Goal: Information Seeking & Learning: Compare options

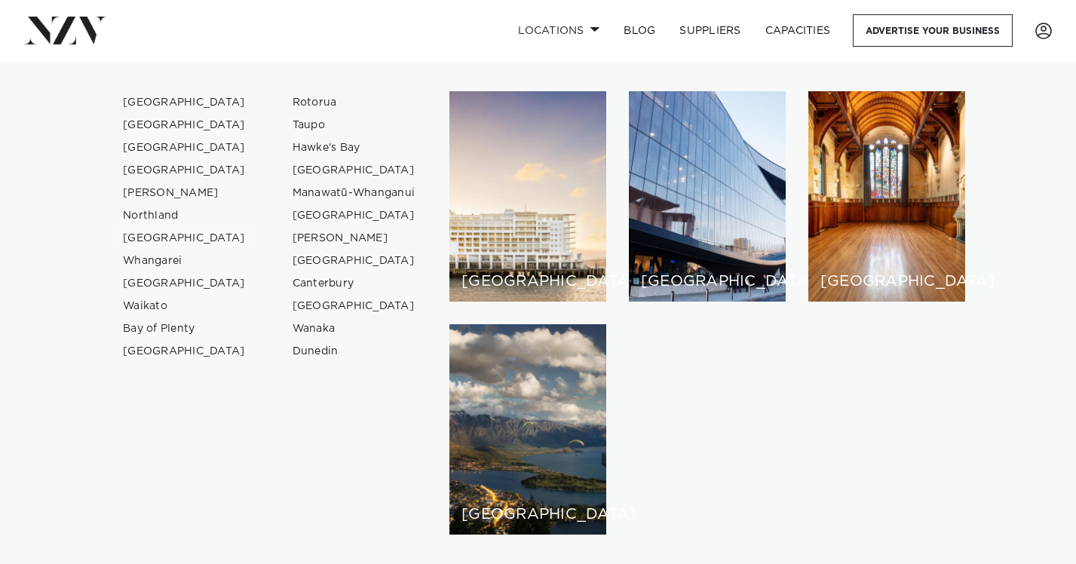
click at [164, 240] on link "[GEOGRAPHIC_DATA]" at bounding box center [184, 238] width 147 height 23
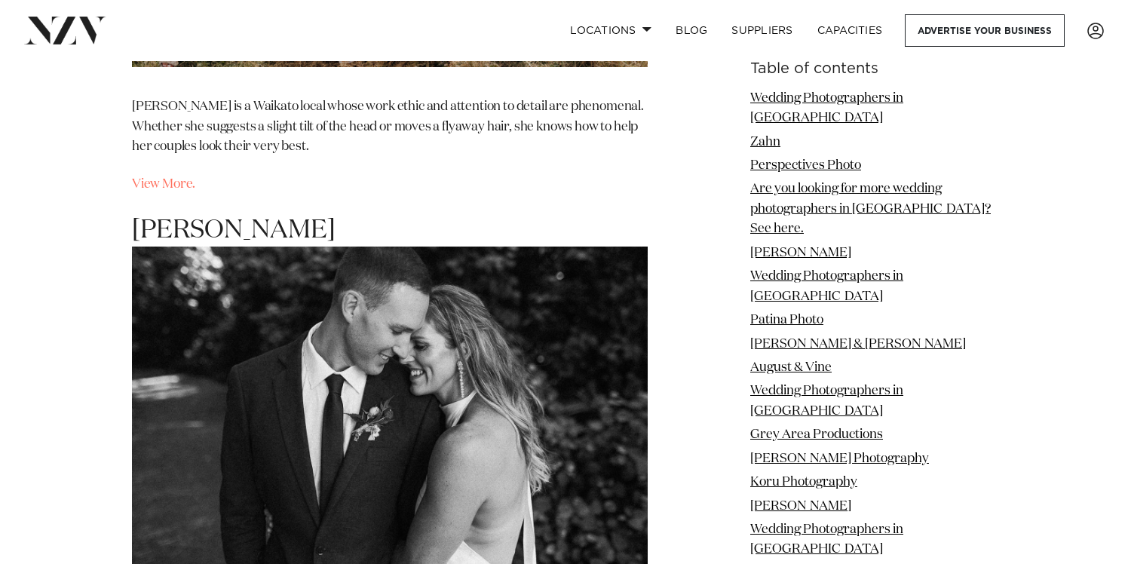
scroll to position [10408, 0]
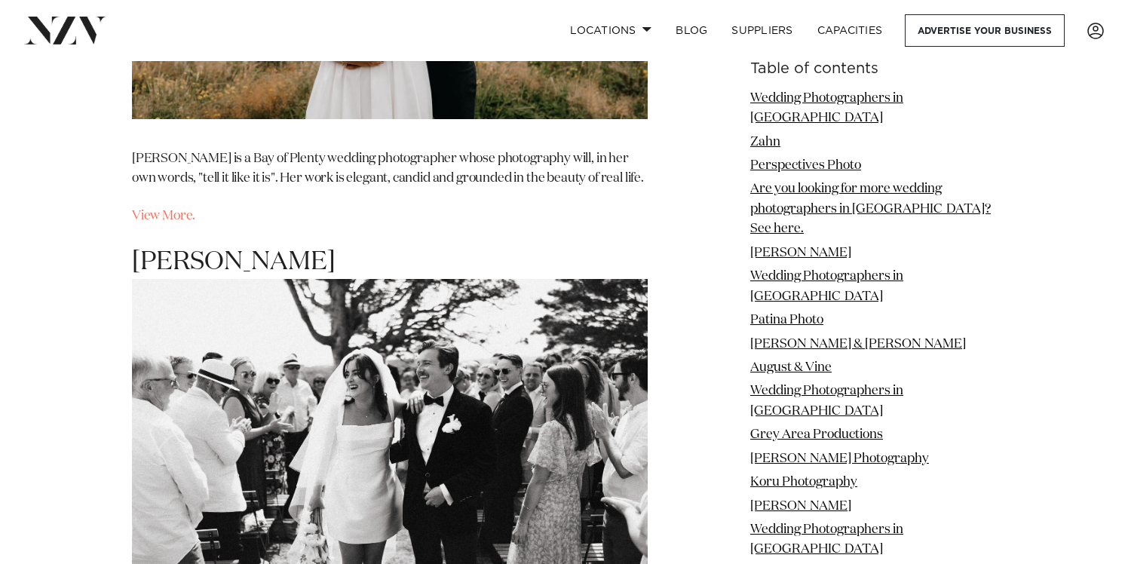
scroll to position [12635, 0]
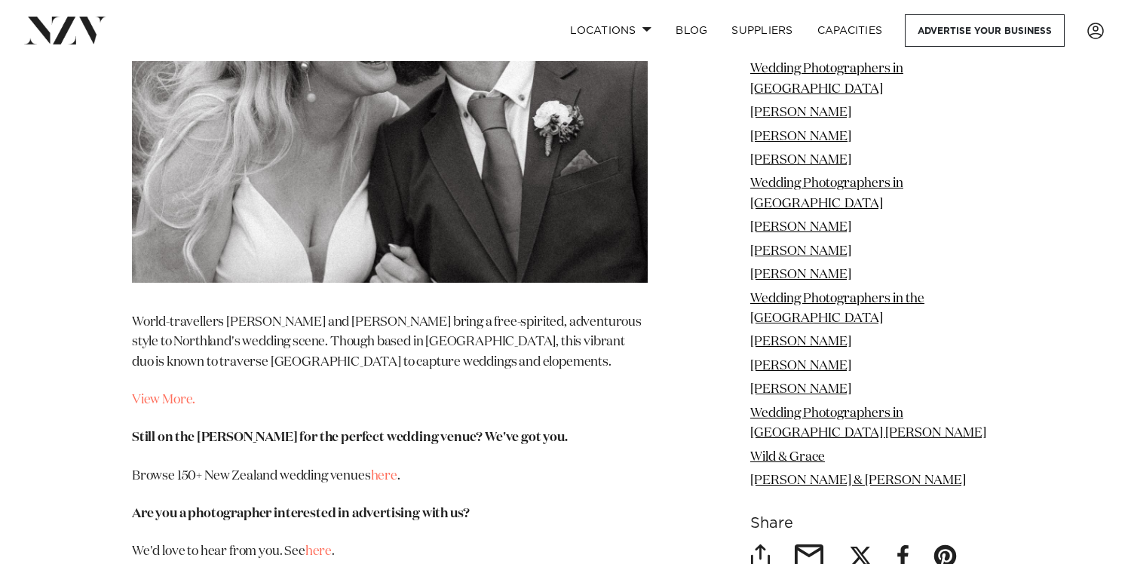
scroll to position [14795, 0]
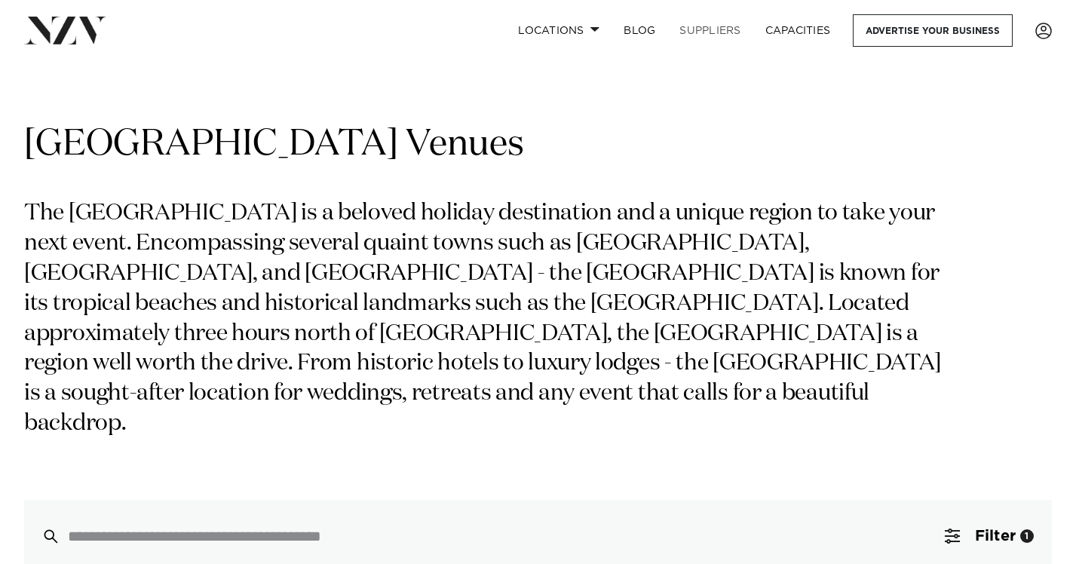
click at [706, 32] on link "SUPPLIERS" at bounding box center [709, 30] width 85 height 32
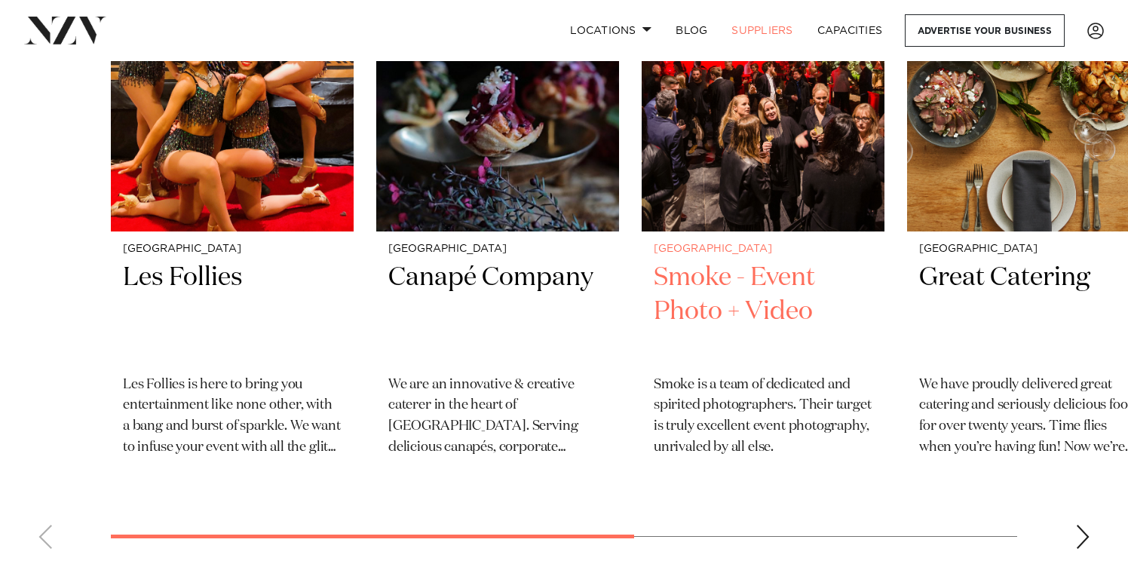
scroll to position [659, 0]
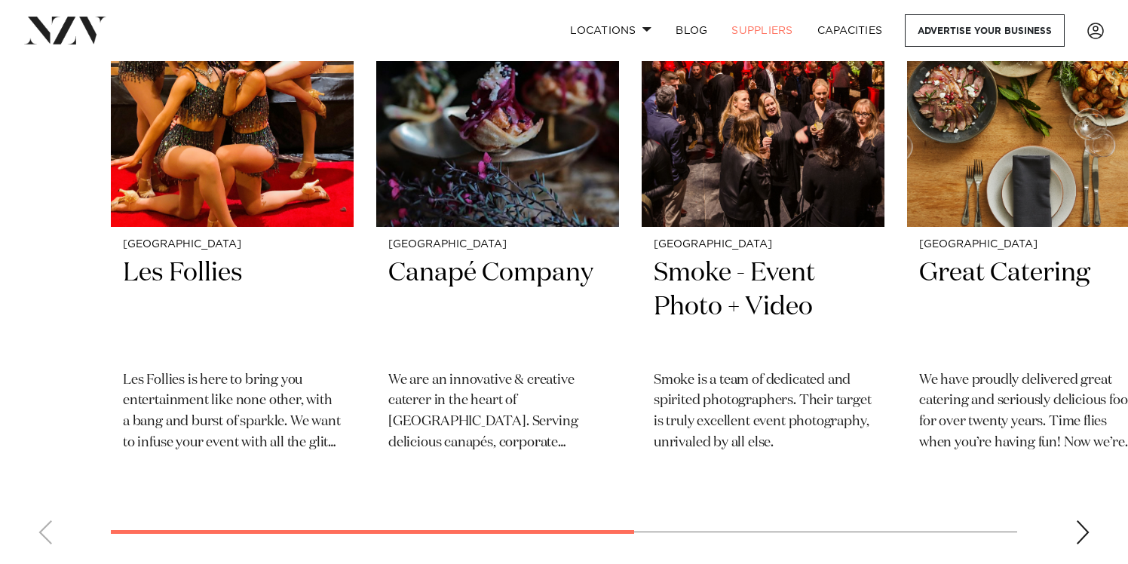
click at [1075, 537] on div "Next slide" at bounding box center [1082, 532] width 15 height 24
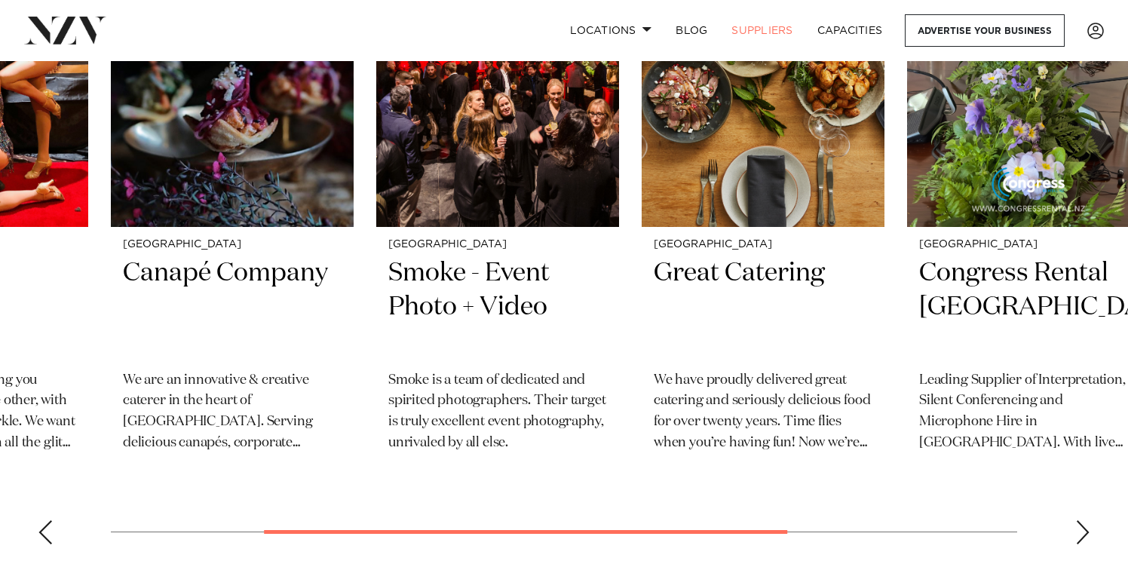
click at [1075, 537] on div "Next slide" at bounding box center [1082, 532] width 15 height 24
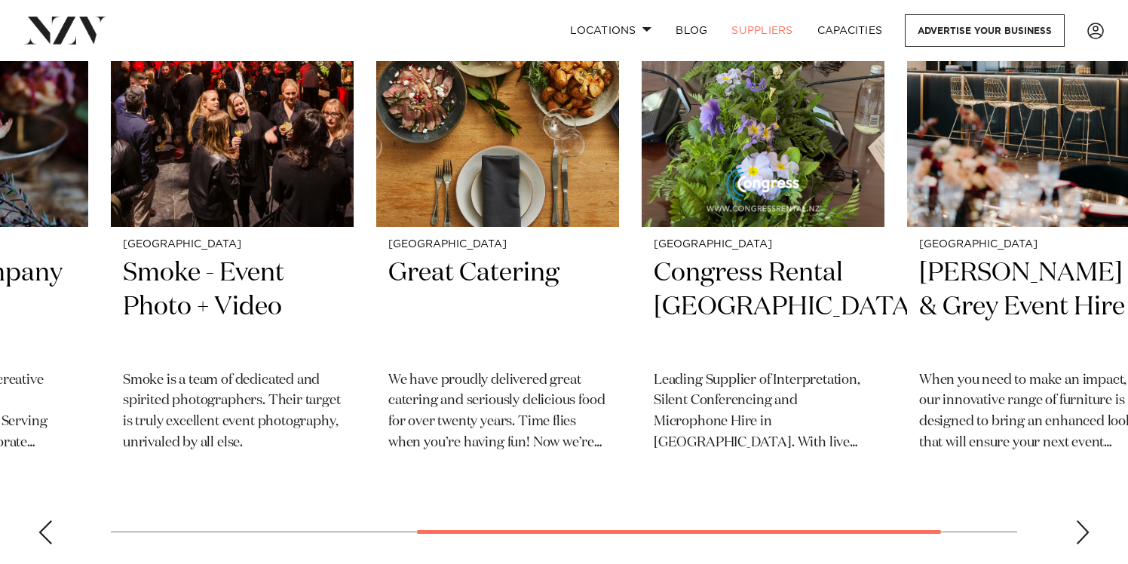
click at [1075, 537] on div "Next slide" at bounding box center [1082, 532] width 15 height 24
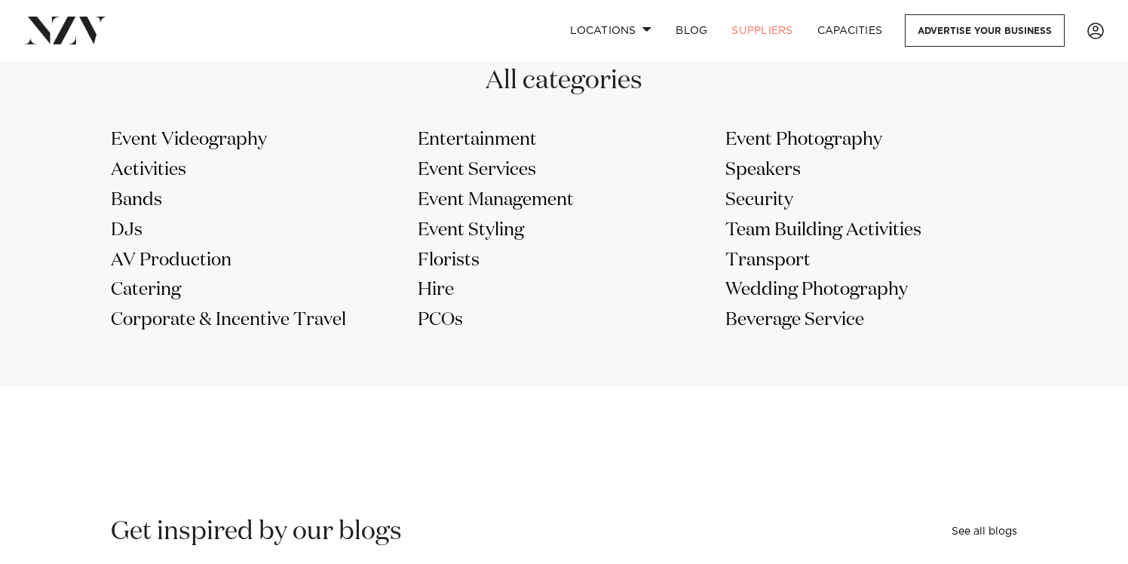
scroll to position [1315, 0]
click at [858, 296] on h3 "Wedding Photography" at bounding box center [871, 291] width 292 height 24
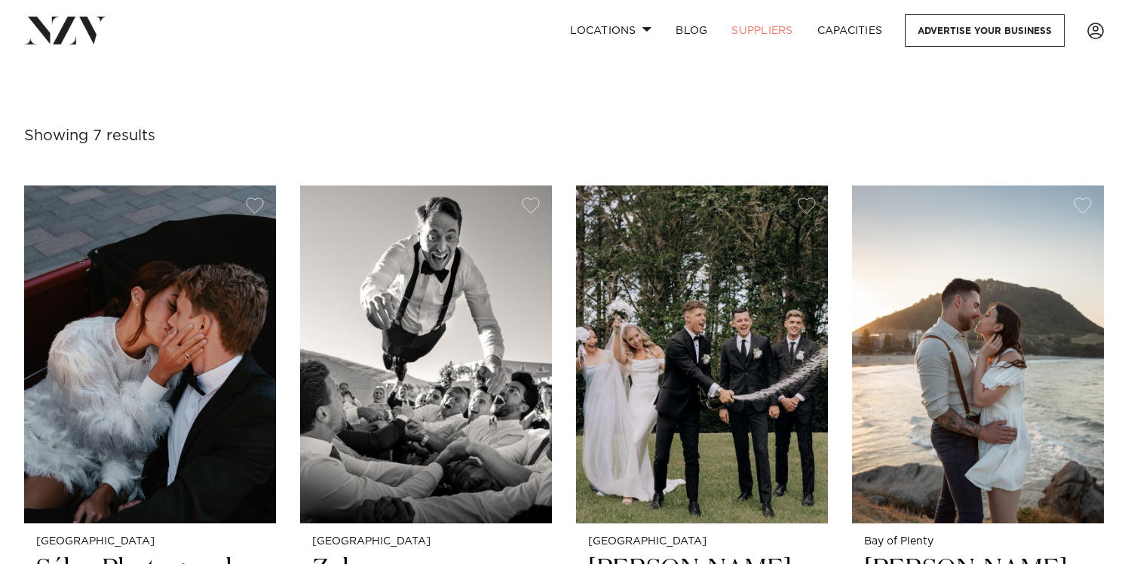
scroll to position [349, 0]
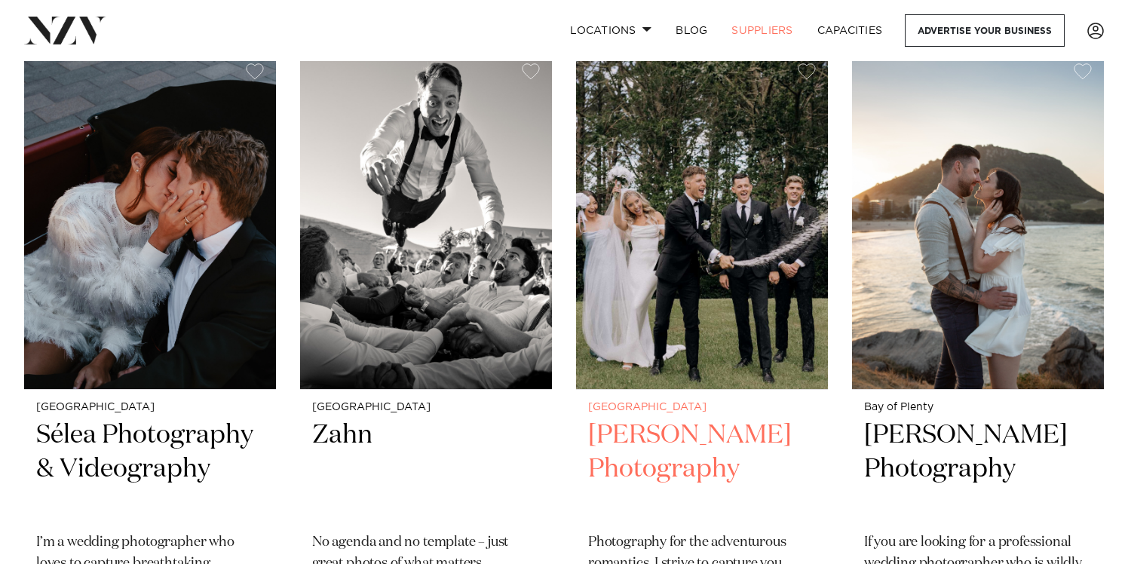
click at [672, 436] on h2 "[PERSON_NAME] Photography" at bounding box center [702, 469] width 228 height 102
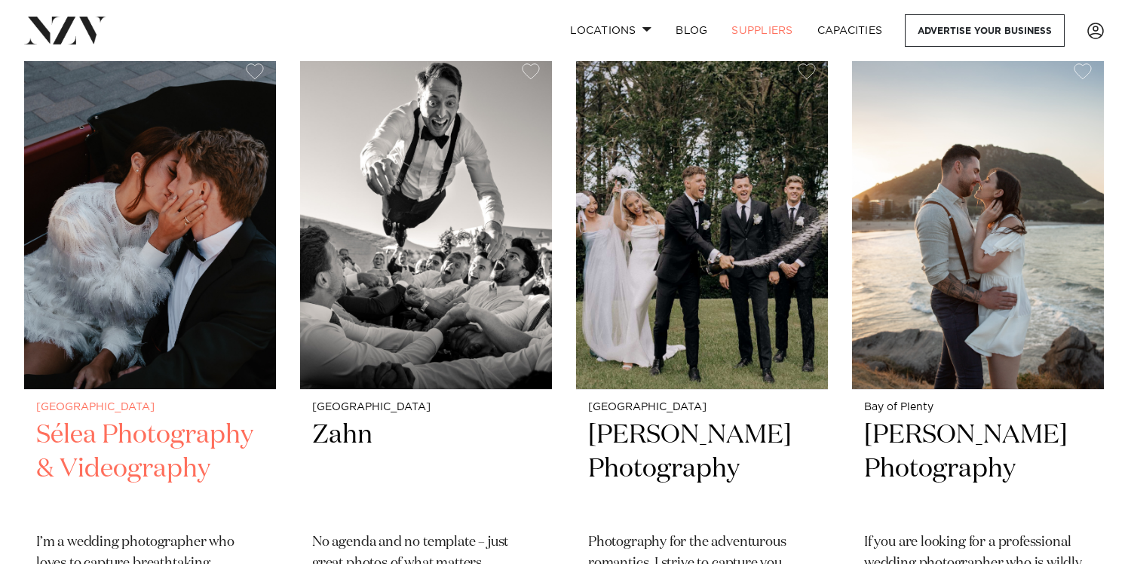
click at [209, 440] on h2 "Sélea Photography & Videography" at bounding box center [150, 469] width 228 height 102
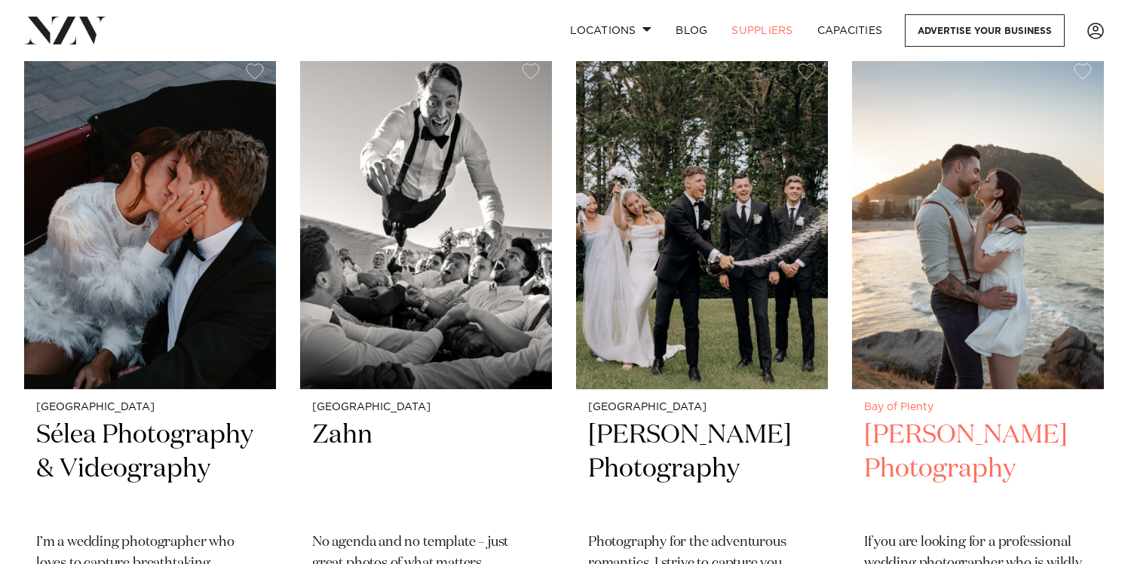
click at [963, 437] on h2 "Rose Minnée Photography" at bounding box center [978, 469] width 228 height 102
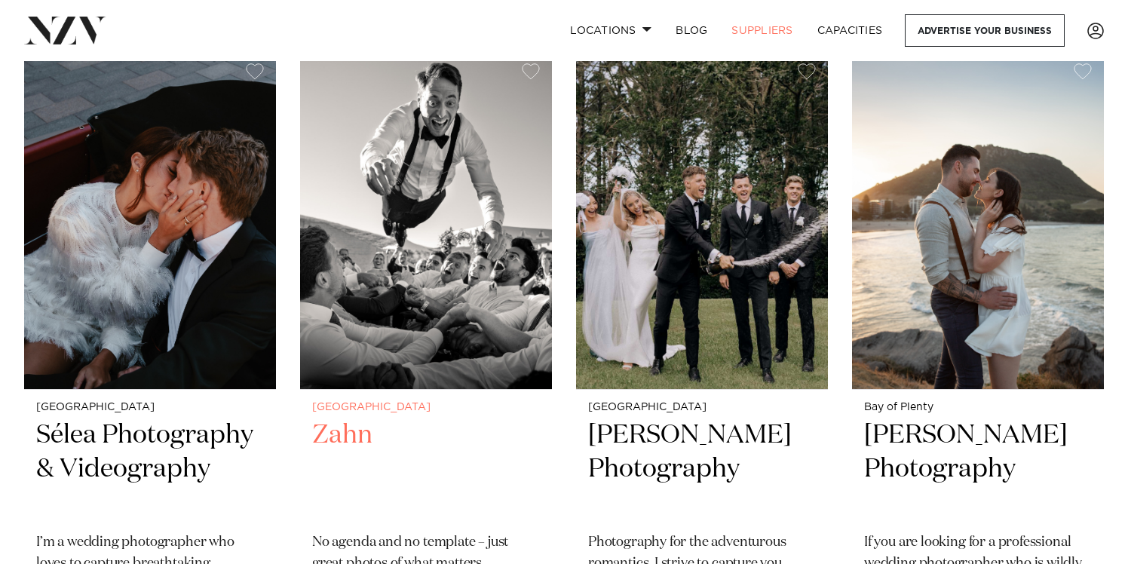
click at [440, 357] on img at bounding box center [426, 220] width 252 height 338
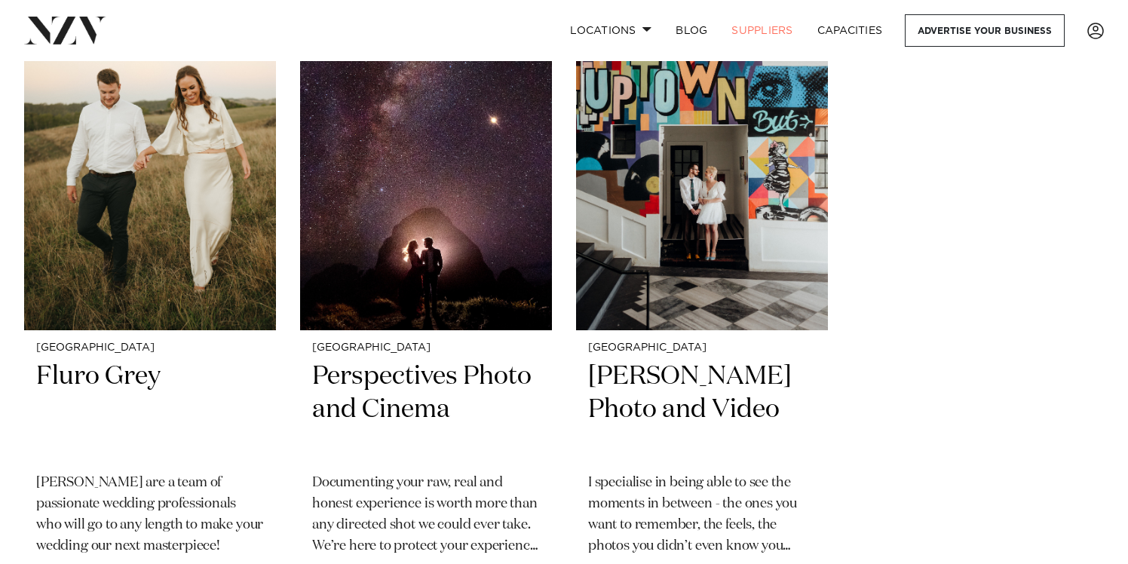
scroll to position [1027, 0]
click at [170, 387] on h2 "Fluro Grey" at bounding box center [150, 411] width 228 height 102
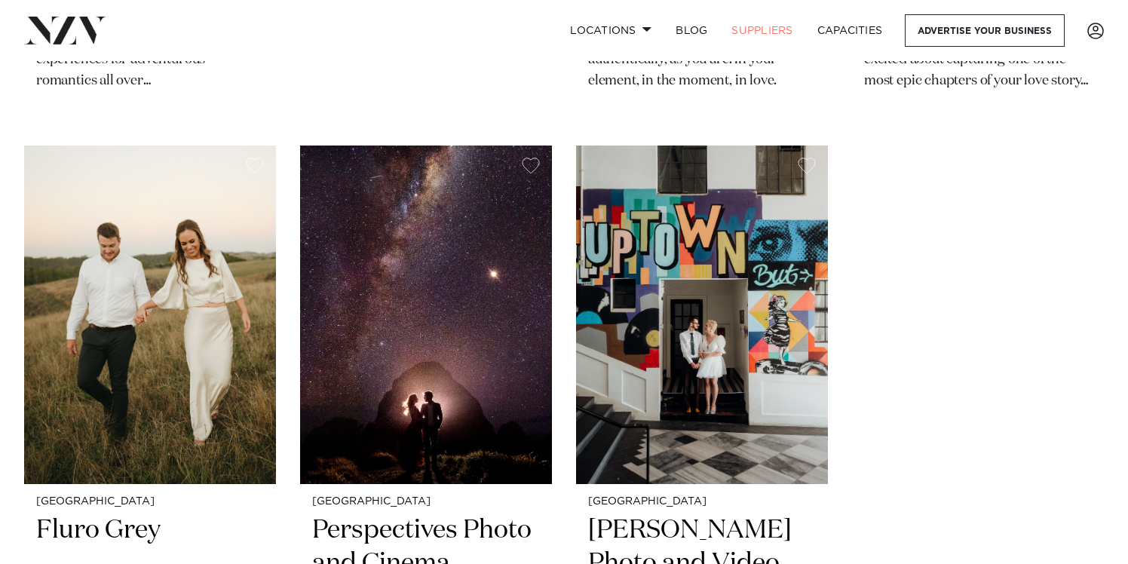
scroll to position [1033, 0]
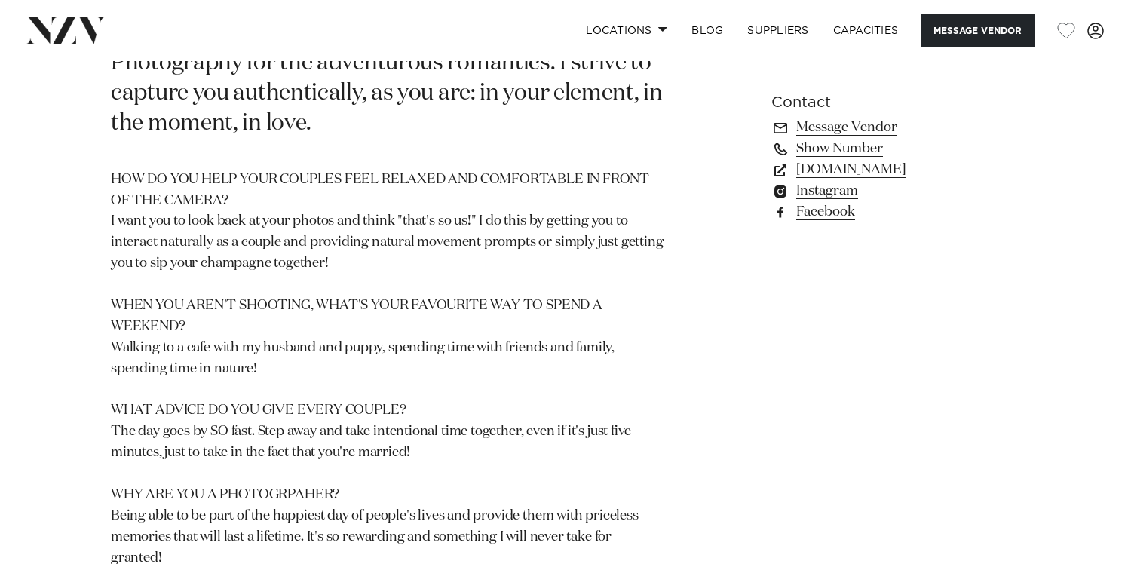
scroll to position [821, 0]
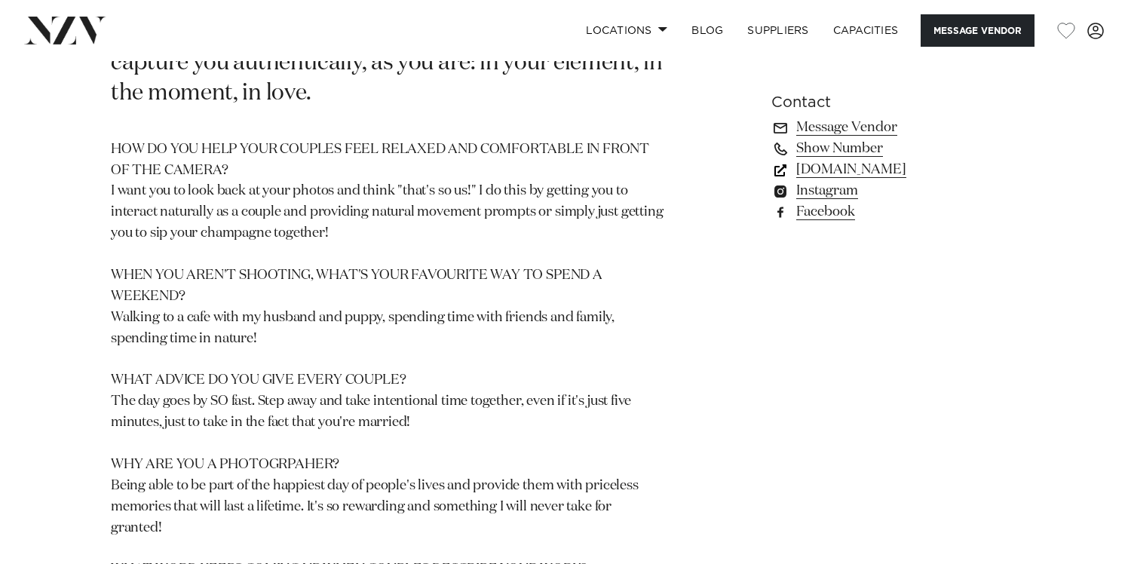
click at [808, 173] on link "rebeccabradleyphotography.co.nz" at bounding box center [894, 169] width 246 height 21
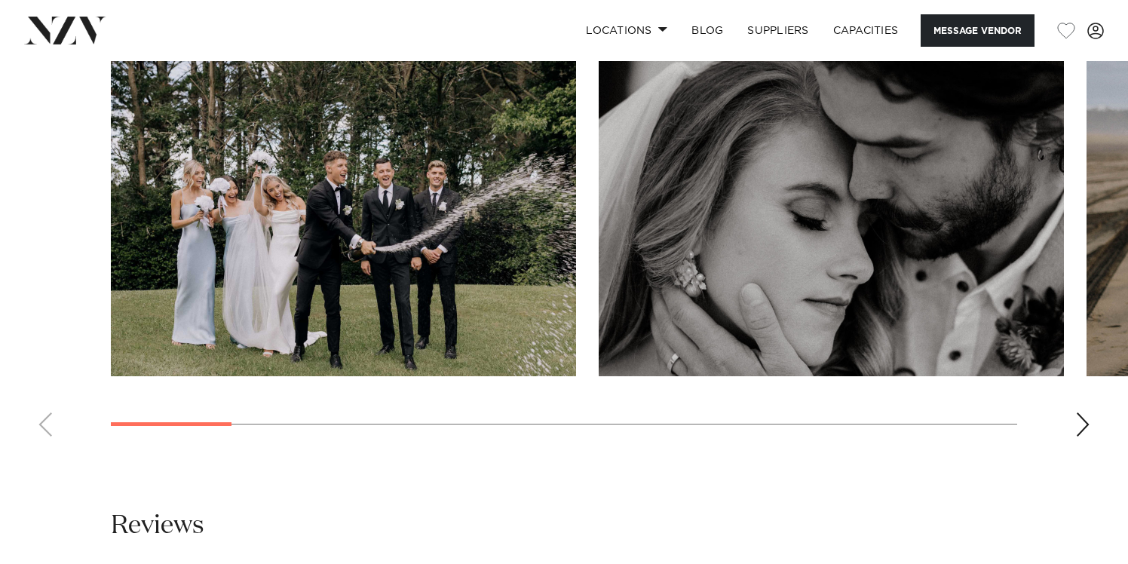
scroll to position [1451, 0]
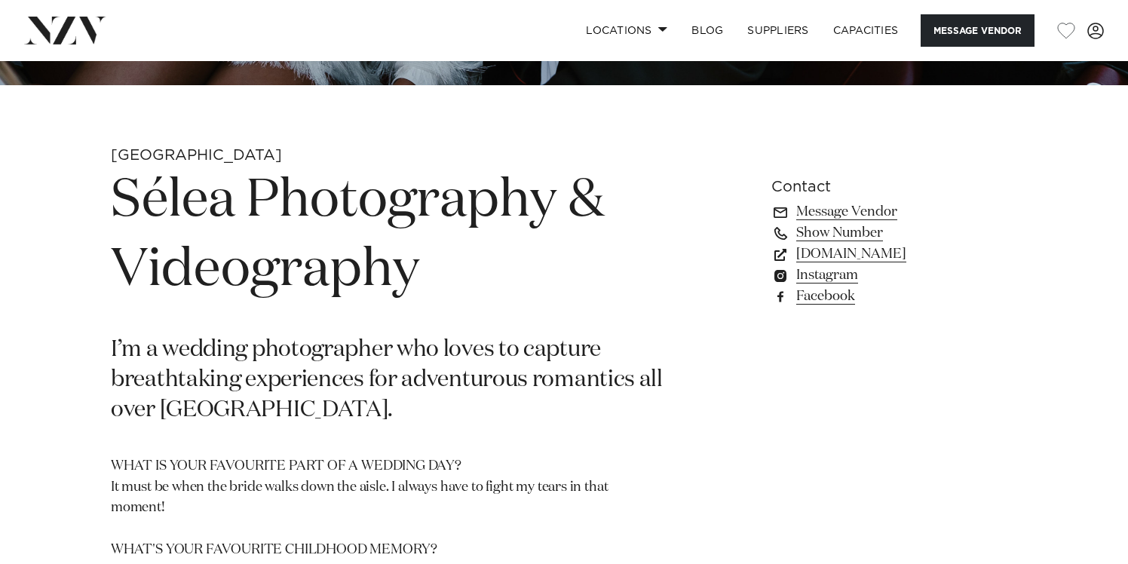
scroll to position [638, 0]
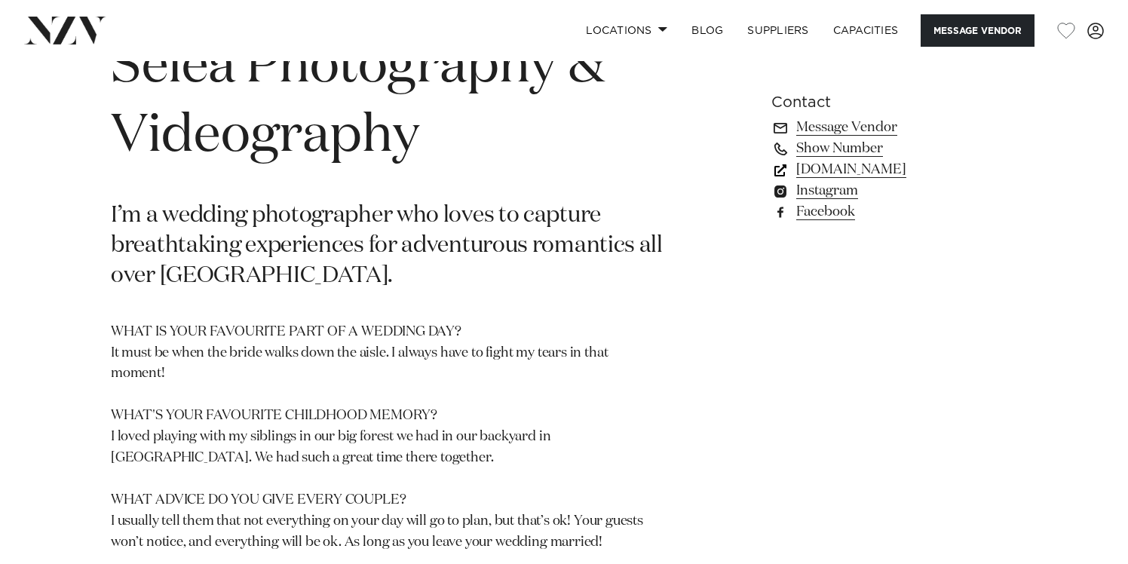
click at [828, 170] on link "www.seleaphotography.com" at bounding box center [894, 169] width 246 height 21
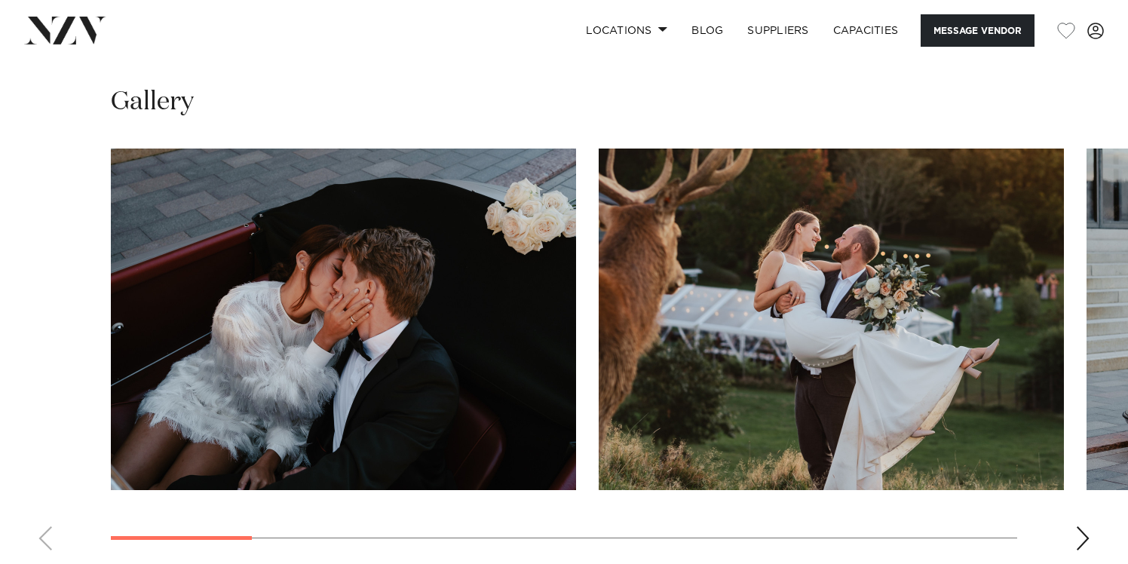
scroll to position [1317, 0]
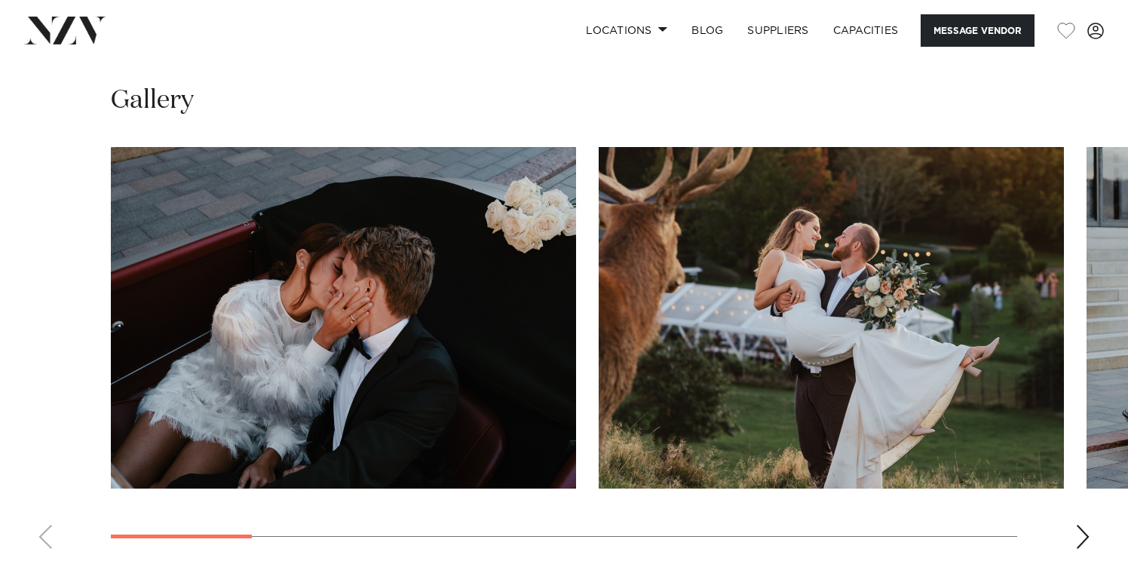
click at [1085, 525] on div "Next slide" at bounding box center [1082, 537] width 15 height 24
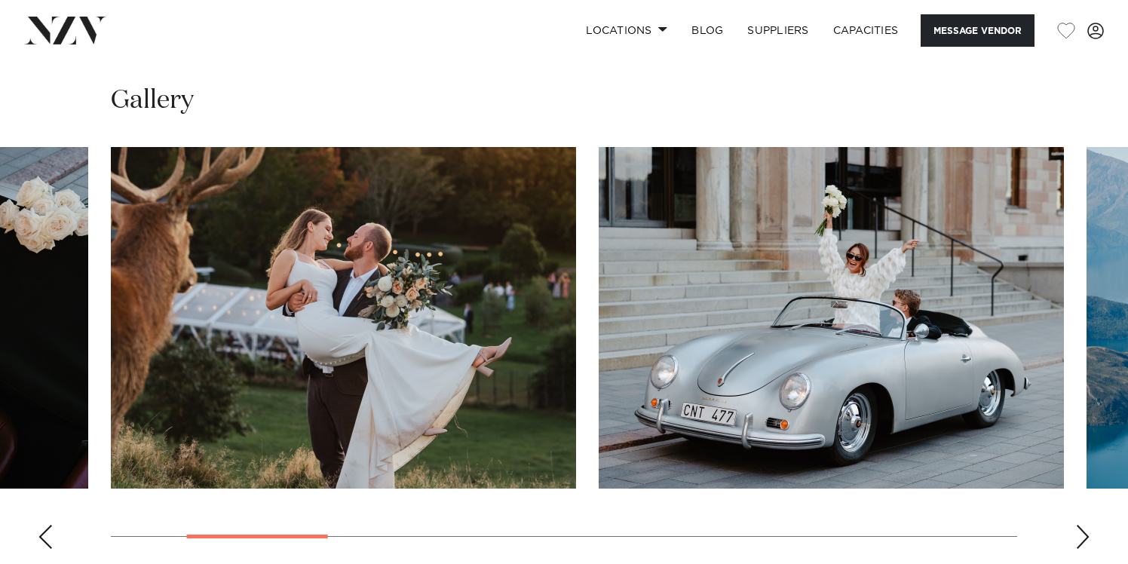
click at [1085, 525] on div "Next slide" at bounding box center [1082, 537] width 15 height 24
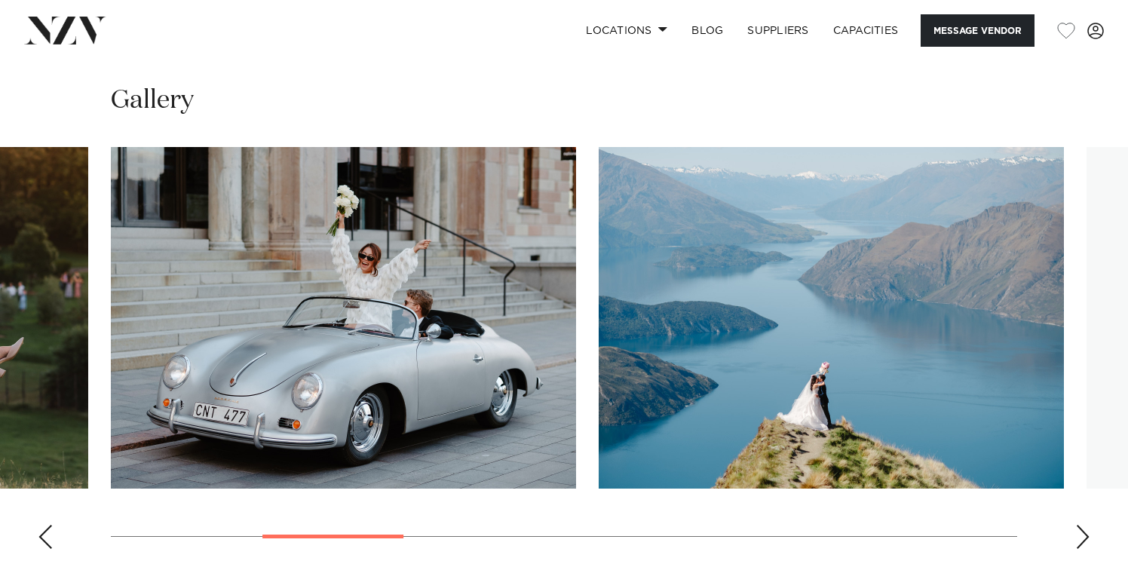
click at [1085, 525] on div "Next slide" at bounding box center [1082, 537] width 15 height 24
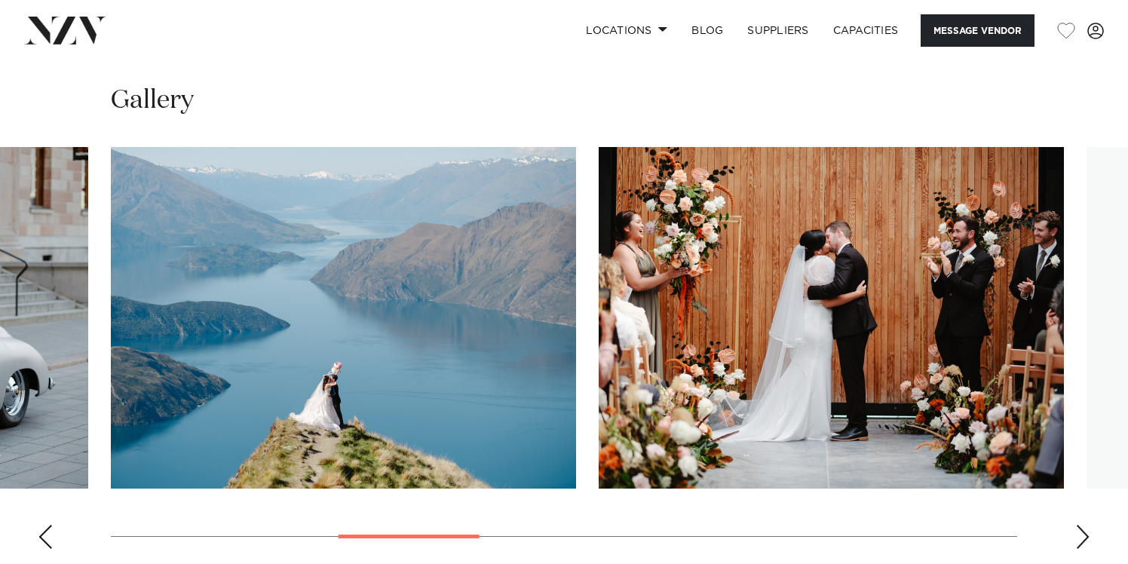
click at [1085, 525] on div "Next slide" at bounding box center [1082, 537] width 15 height 24
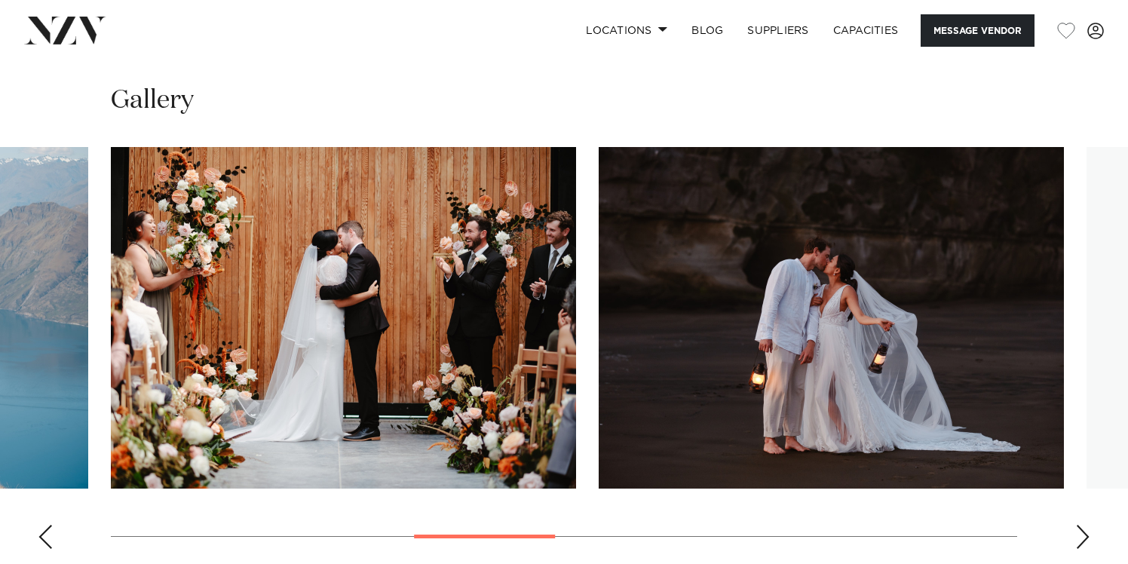
click at [1085, 525] on div "Next slide" at bounding box center [1082, 537] width 15 height 24
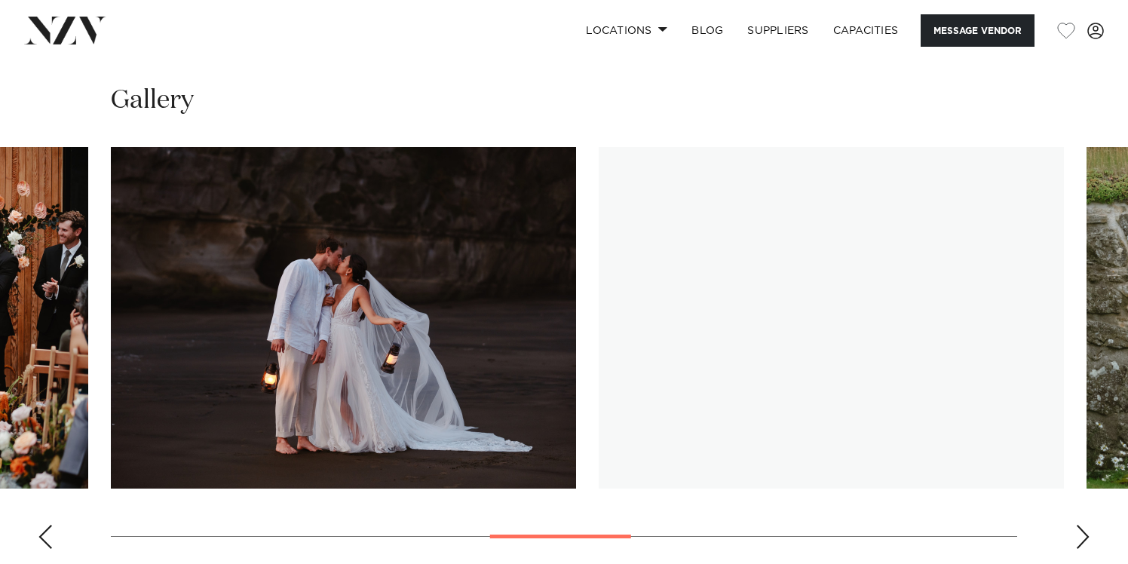
click at [1085, 525] on div "Next slide" at bounding box center [1082, 537] width 15 height 24
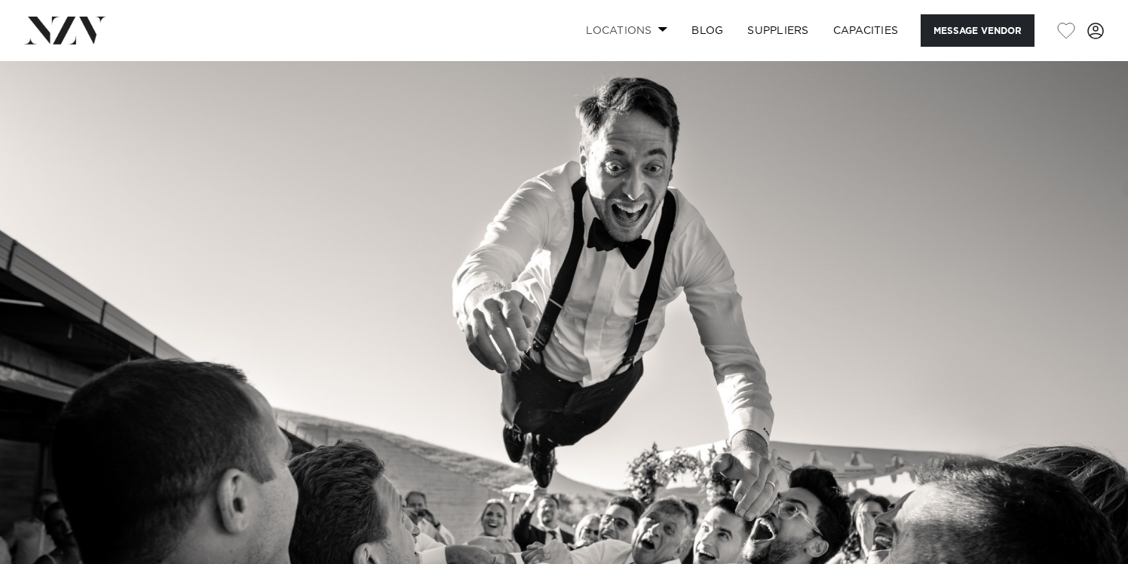
click at [656, 26] on link "Locations" at bounding box center [627, 30] width 106 height 32
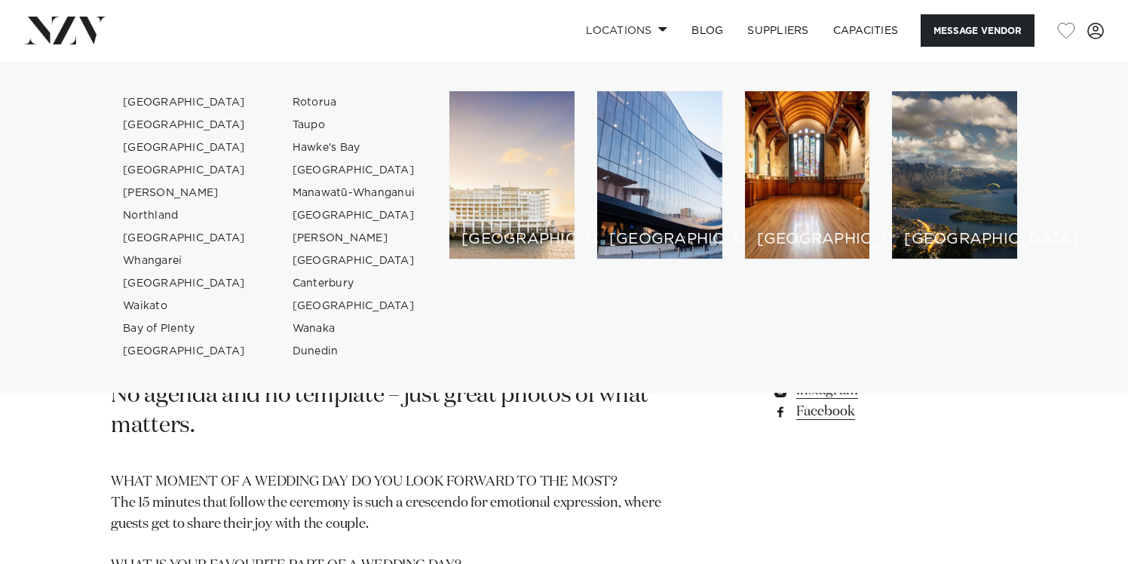
scroll to position [569, 0]
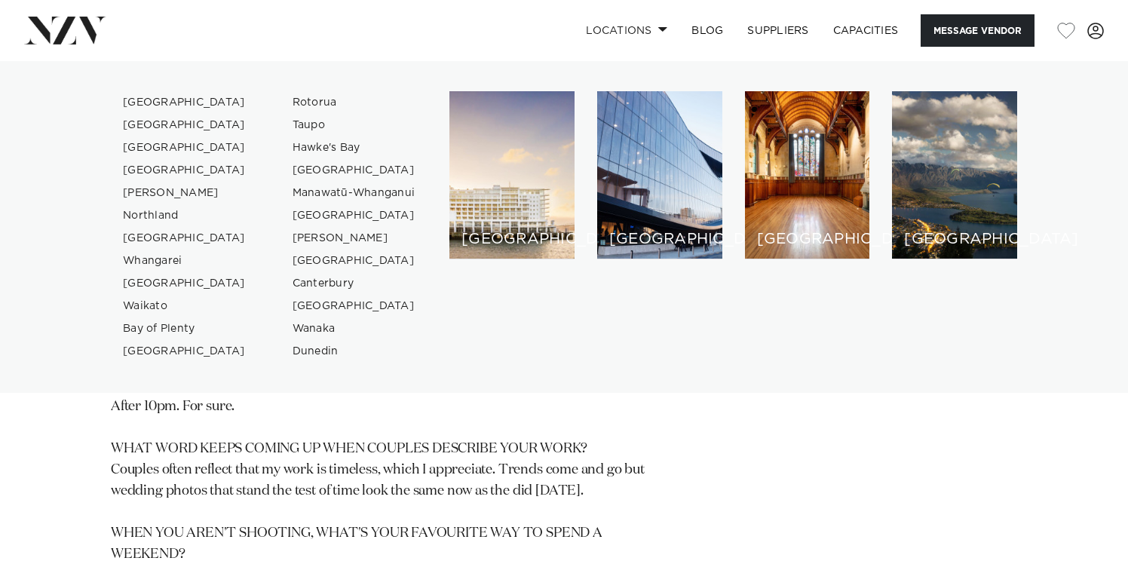
click at [728, 449] on div "Auckland [PERSON_NAME] No agenda and no template – just great photos of what ma…" at bounding box center [563, 384] width 1103 height 607
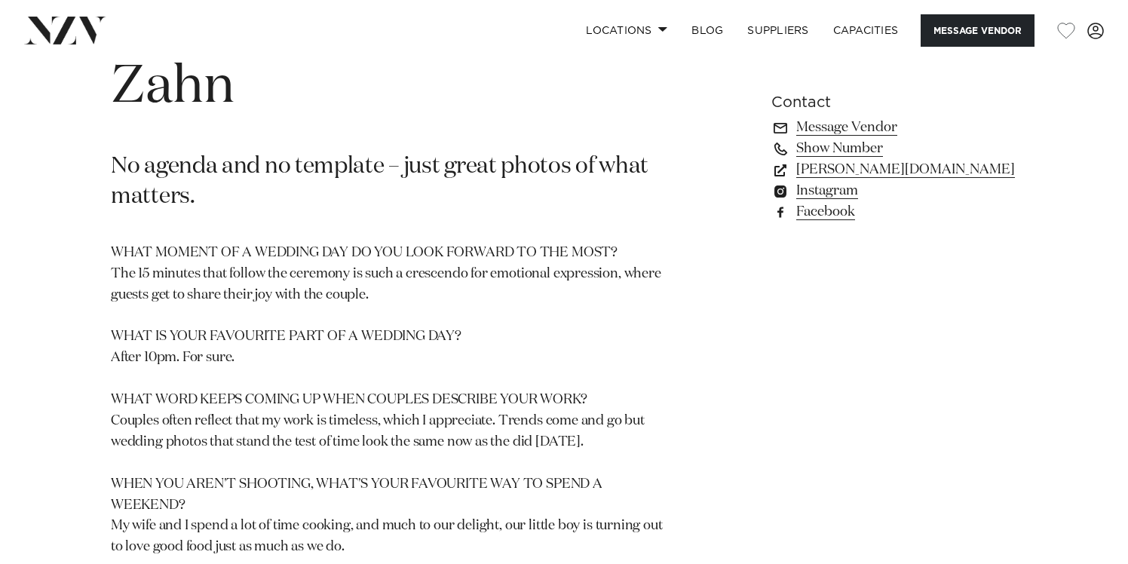
scroll to position [626, 0]
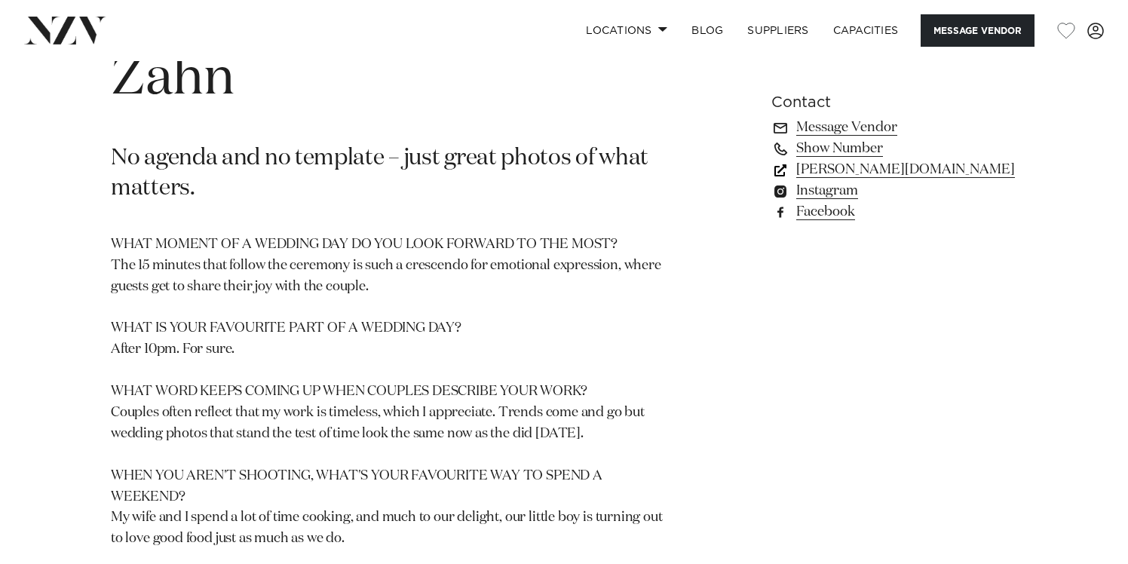
click at [814, 167] on link "[PERSON_NAME][DOMAIN_NAME]" at bounding box center [894, 169] width 246 height 21
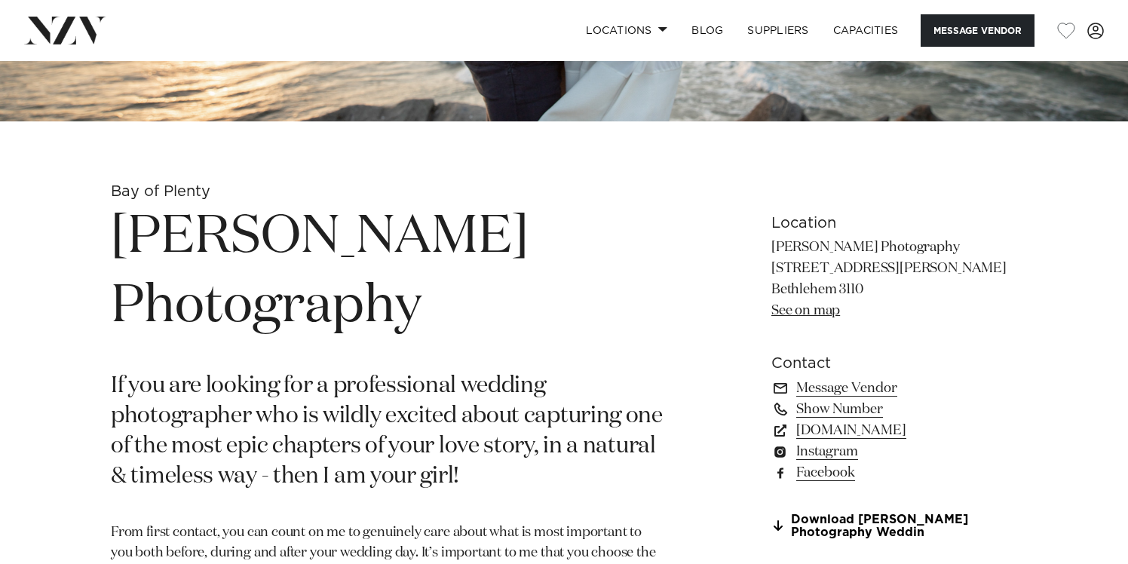
scroll to position [503, 0]
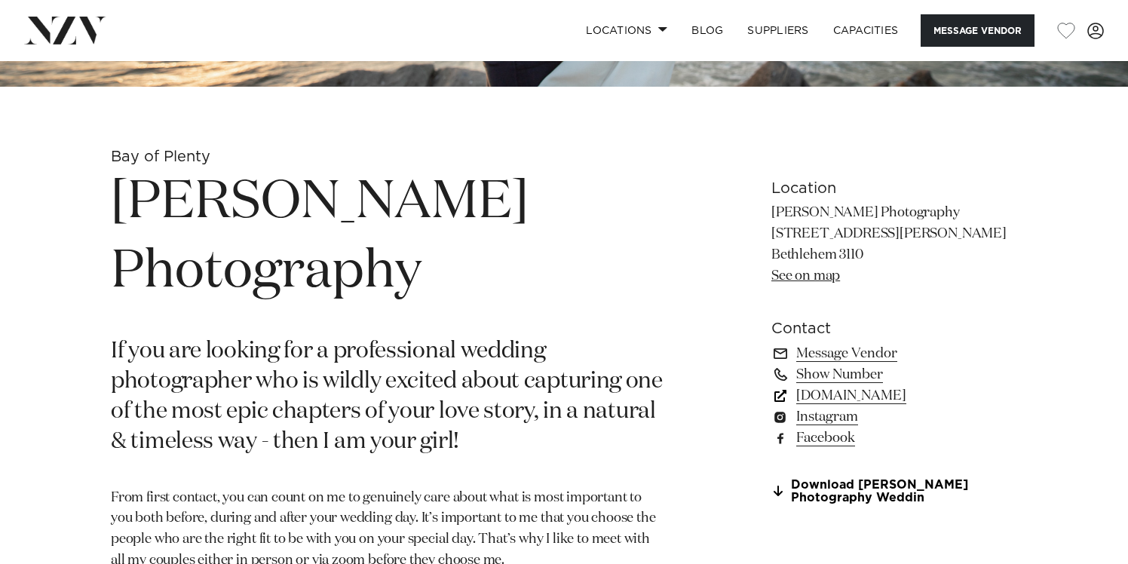
click at [827, 393] on link "[DOMAIN_NAME]" at bounding box center [894, 395] width 246 height 21
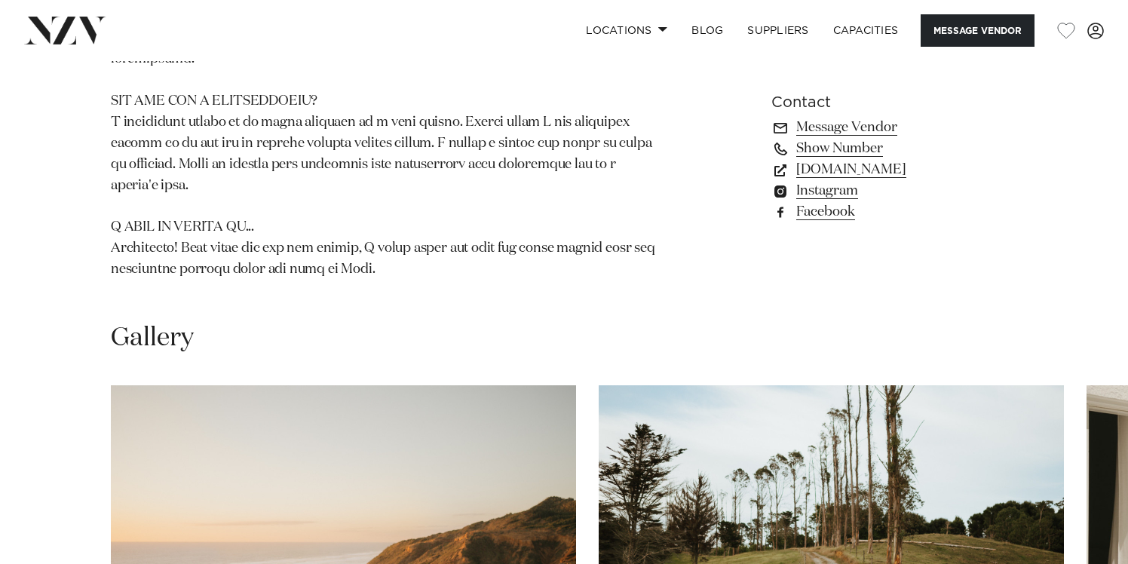
scroll to position [1137, 0]
click at [853, 170] on link "flurogrey.com" at bounding box center [894, 169] width 246 height 21
click at [841, 192] on link "Instagram" at bounding box center [894, 190] width 246 height 21
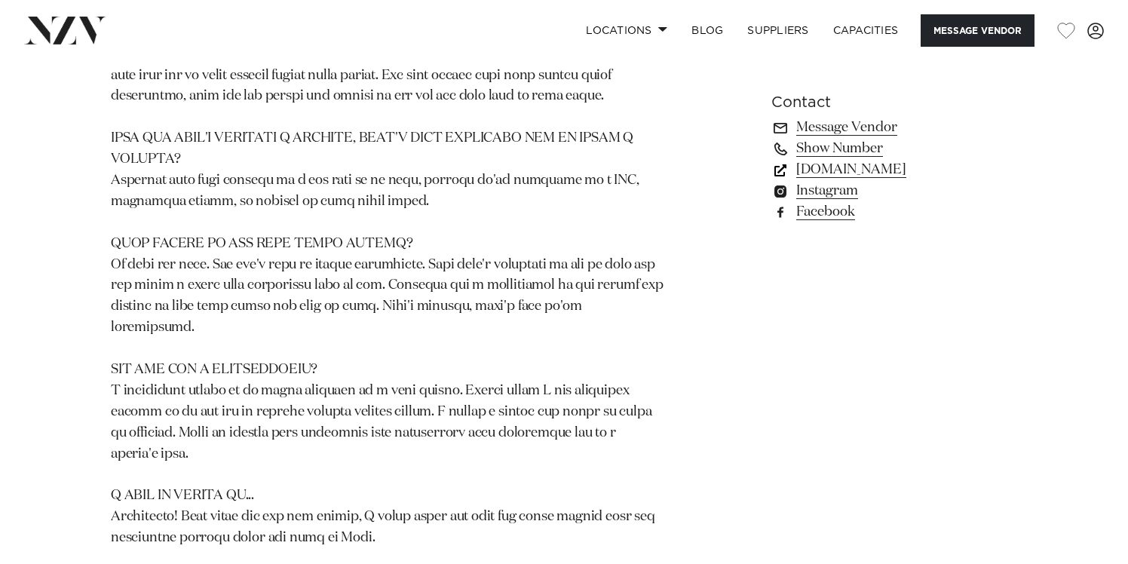
scroll to position [867, 0]
